Goal: Information Seeking & Learning: Check status

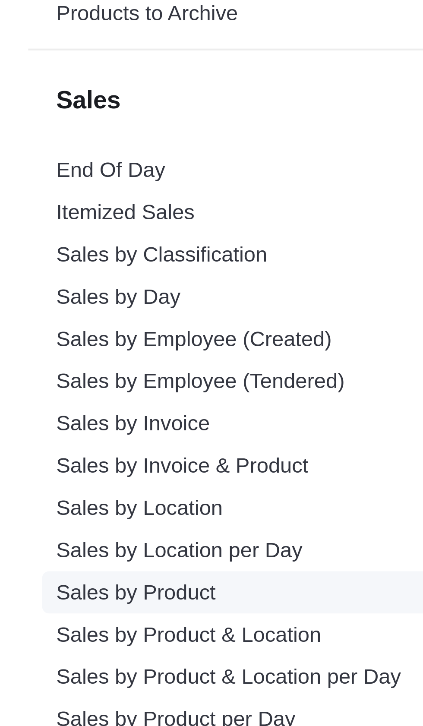
click at [47, 588] on link "Sales by Product" at bounding box center [33, 585] width 39 height 6
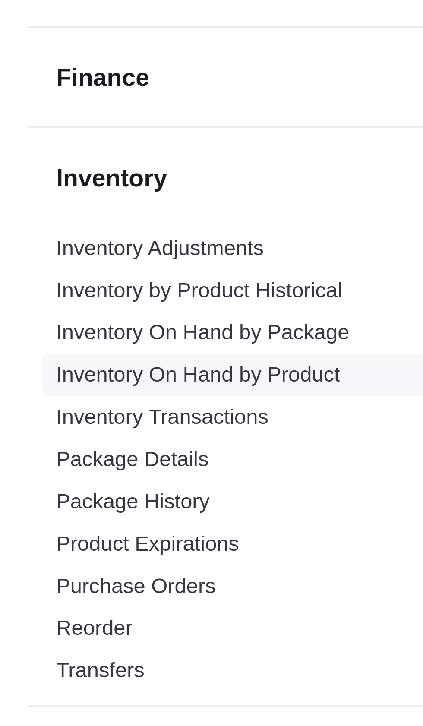
click at [72, 409] on link "Inventory On Hand by Product" at bounding box center [48, 406] width 69 height 6
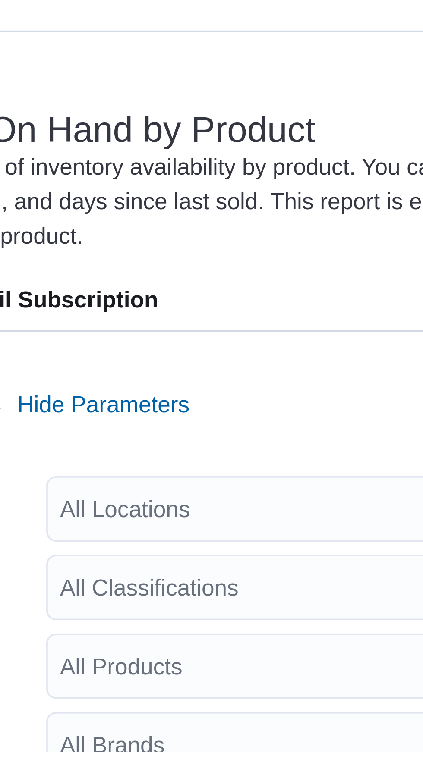
scroll to position [38, 0]
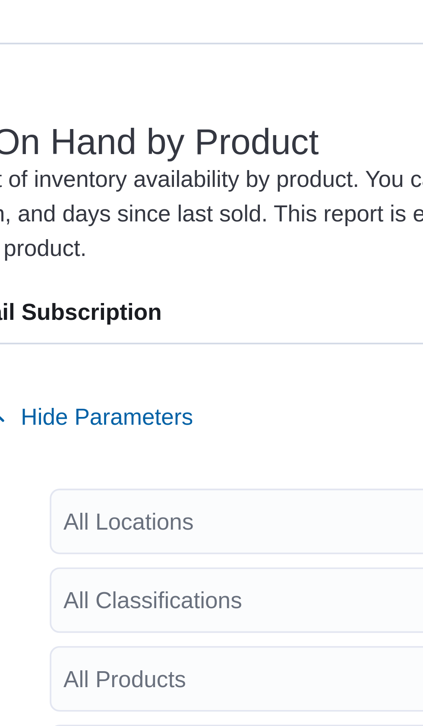
click at [261, 188] on div "All Locations" at bounding box center [246, 196] width 116 height 17
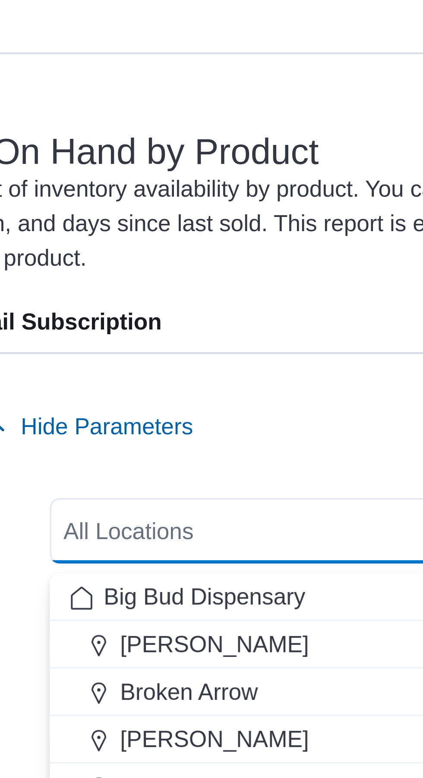
scroll to position [0, 0]
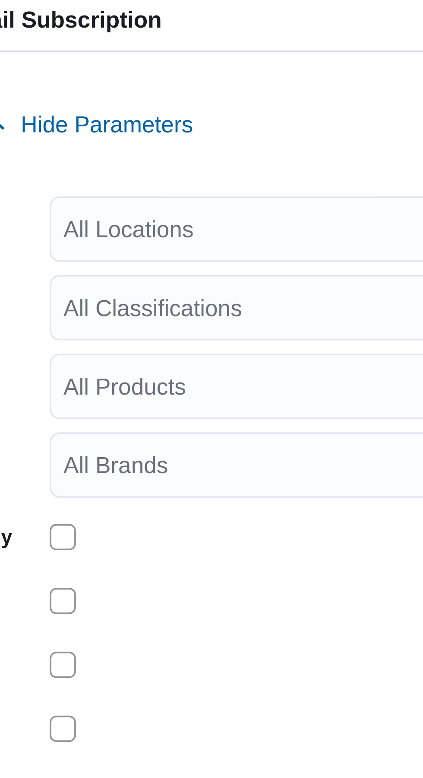
click at [262, 202] on div "All Locations Combo box. Selected. Combo box input. All Locations. Type some te…" at bounding box center [246, 199] width 116 height 17
click at [268, 180] on div "Report Hide Parameters" at bounding box center [273, 171] width 285 height 17
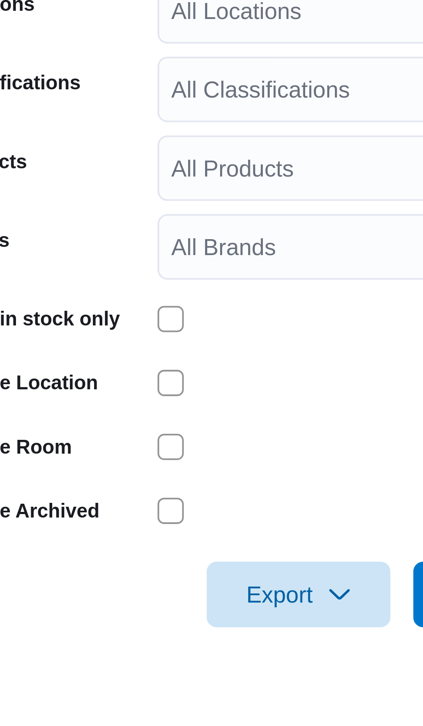
click at [237, 262] on div "All Brands" at bounding box center [246, 258] width 116 height 17
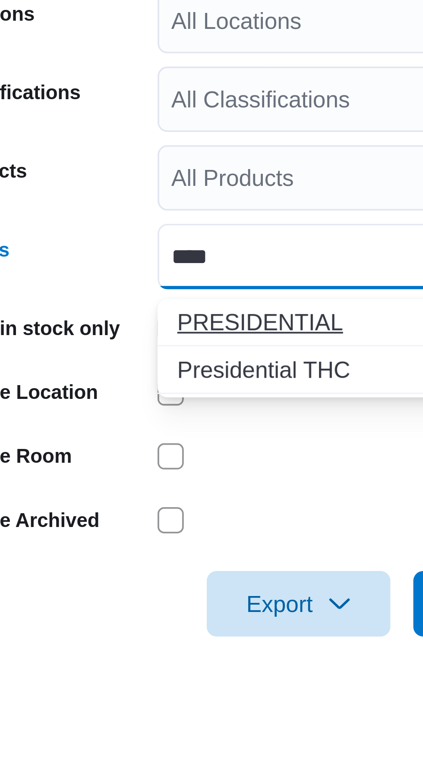
type input "****"
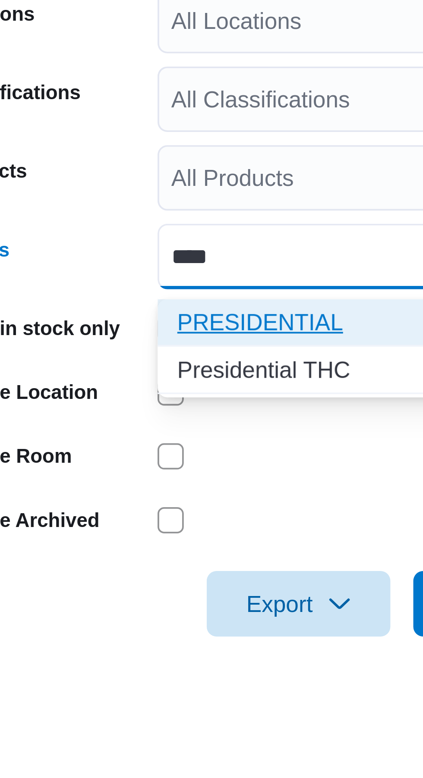
click at [230, 275] on span "PRESIDENTIAL" at bounding box center [245, 278] width 105 height 9
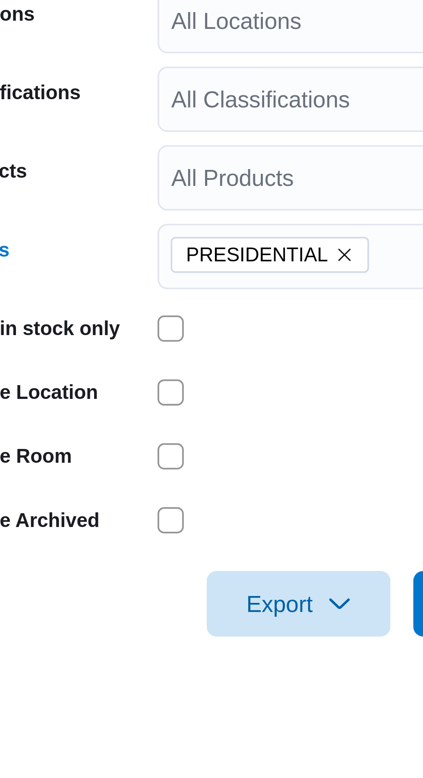
click at [183, 265] on div "Brands" at bounding box center [158, 261] width 54 height 17
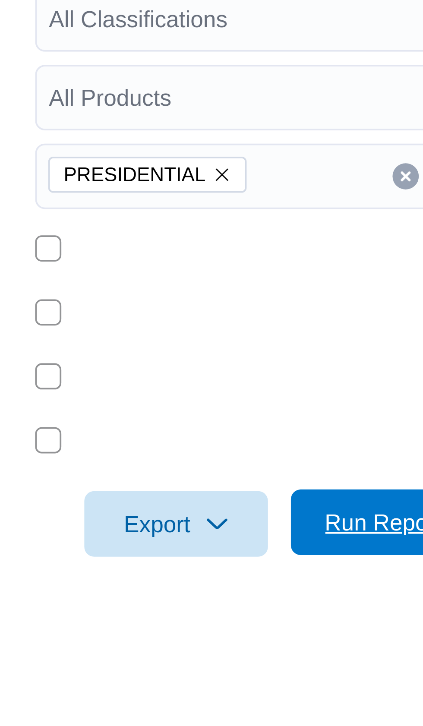
click at [278, 359] on span "Run Report" at bounding box center [280, 349] width 38 height 17
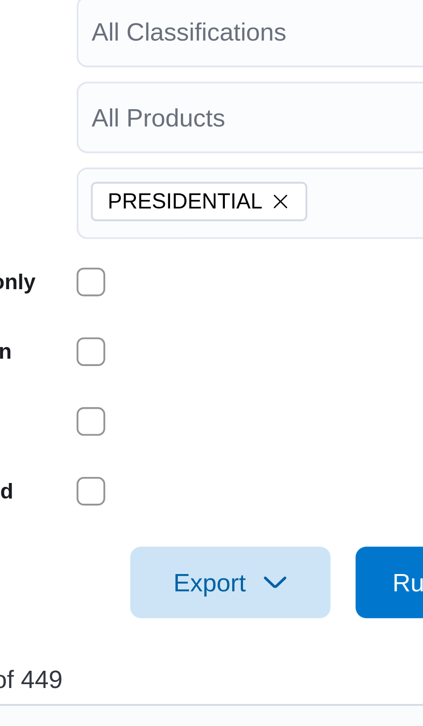
click at [258, 266] on div "PRESIDENTIAL" at bounding box center [246, 258] width 116 height 17
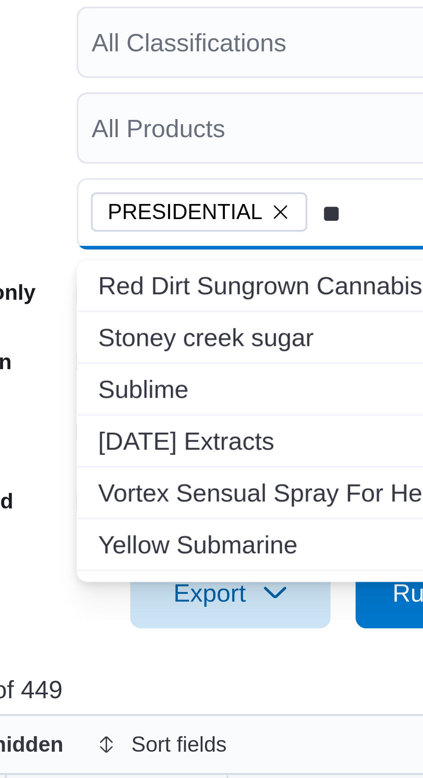
type input "*"
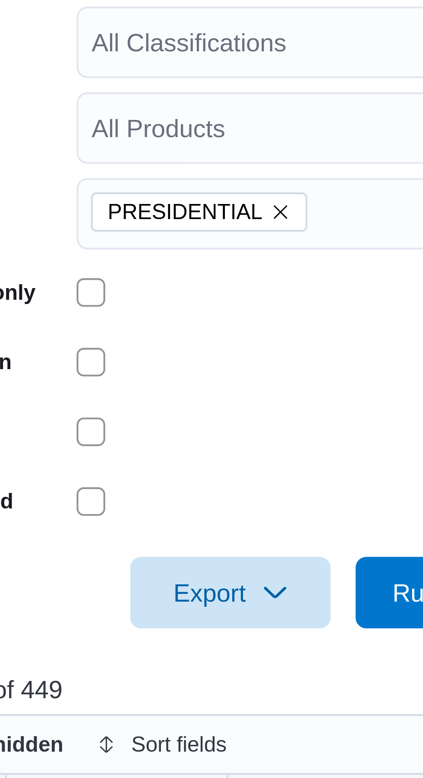
click at [179, 257] on div "Brands" at bounding box center [158, 261] width 54 height 17
